Goal: Check status: Check status

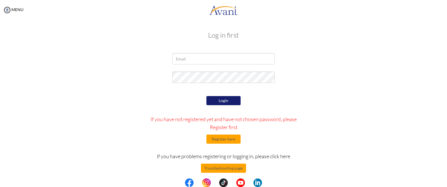
click at [204, 64] on div at bounding box center [223, 60] width 111 height 14
click at [205, 59] on input "email" at bounding box center [223, 58] width 103 height 11
type input "missbernadette.rada@gmail.com"
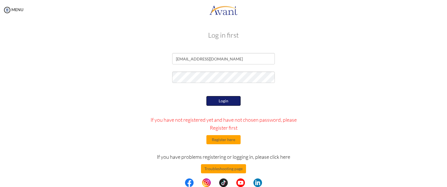
click at [224, 97] on button "Login" at bounding box center [223, 101] width 34 height 10
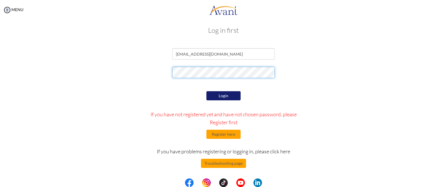
scroll to position [5, 0]
click at [115, 68] on div at bounding box center [224, 74] width 334 height 14
click at [222, 96] on button "Login" at bounding box center [223, 95] width 34 height 9
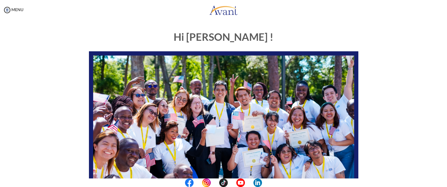
scroll to position [130, 0]
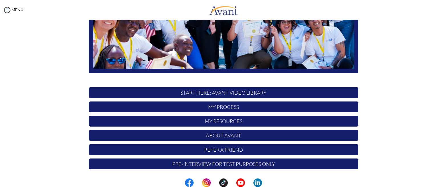
click at [224, 107] on p "My Process" at bounding box center [223, 106] width 269 height 11
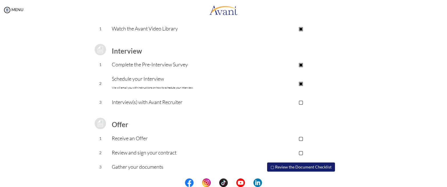
scroll to position [72, 0]
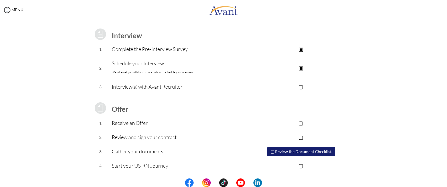
click at [301, 152] on button "▢ Review the Document Checklist" at bounding box center [301, 151] width 68 height 9
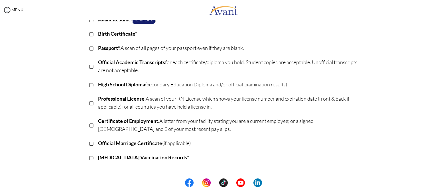
scroll to position [107, 0]
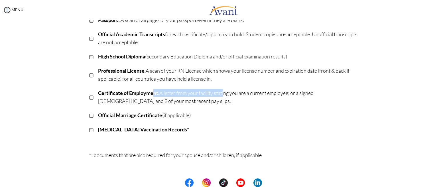
drag, startPoint x: 152, startPoint y: 90, endPoint x: 238, endPoint y: 94, distance: 86.2
click at [233, 94] on p "Certificate of Employment. A letter from your facility stating you are a curren…" at bounding box center [228, 97] width 260 height 16
click at [240, 95] on p "Certificate of Employment. A letter from your facility stating you are a curren…" at bounding box center [228, 97] width 260 height 16
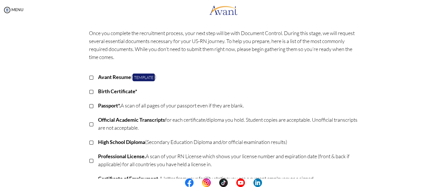
scroll to position [0, 0]
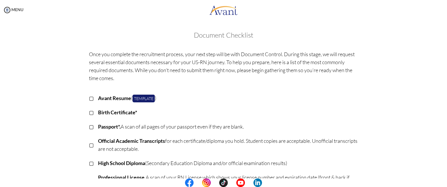
click at [13, 7] on div "MENU" at bounding box center [11, 93] width 23 height 187
click at [14, 7] on link "MENU" at bounding box center [13, 9] width 21 height 5
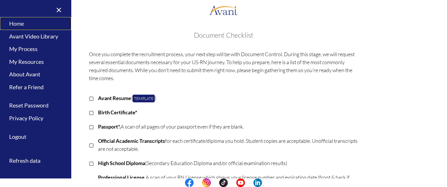
click at [31, 24] on link "Home" at bounding box center [35, 23] width 71 height 13
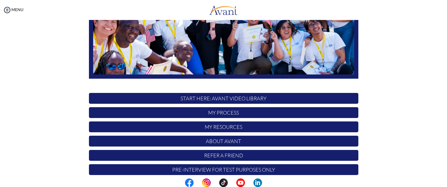
scroll to position [130, 0]
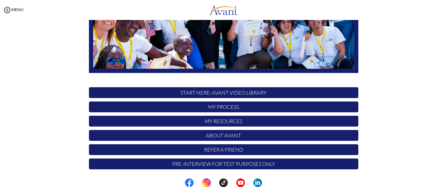
click at [222, 117] on p "My Resources" at bounding box center [223, 121] width 269 height 11
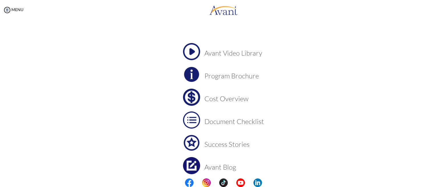
scroll to position [43, 0]
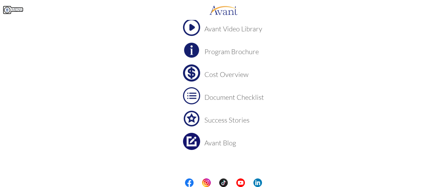
click at [11, 10] on img at bounding box center [7, 10] width 9 height 9
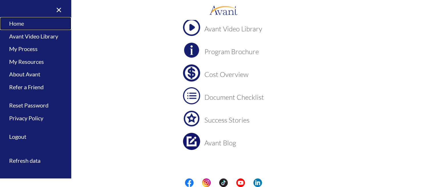
click at [22, 21] on link "Home" at bounding box center [35, 23] width 71 height 13
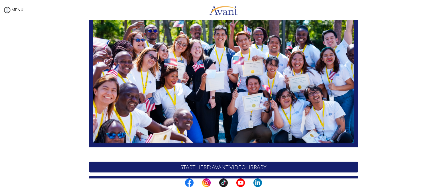
scroll to position [130, 0]
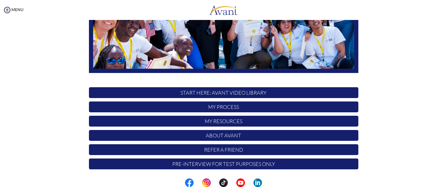
click at [247, 164] on p "Pre-Interview for test purposes only" at bounding box center [223, 164] width 269 height 11
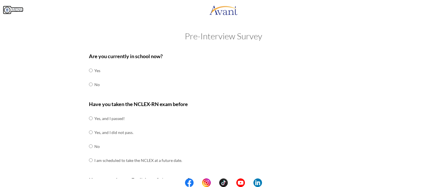
click at [7, 11] on img at bounding box center [7, 10] width 9 height 9
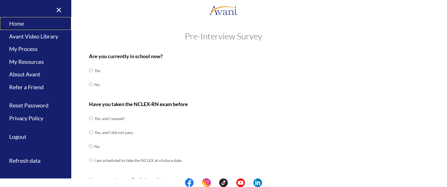
click at [21, 22] on link "Home" at bounding box center [35, 23] width 71 height 13
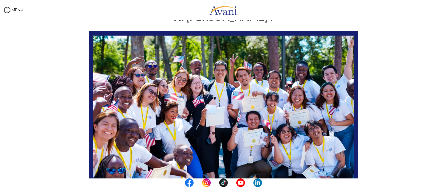
scroll to position [16, 0]
